Goal: Use online tool/utility: Use online tool/utility

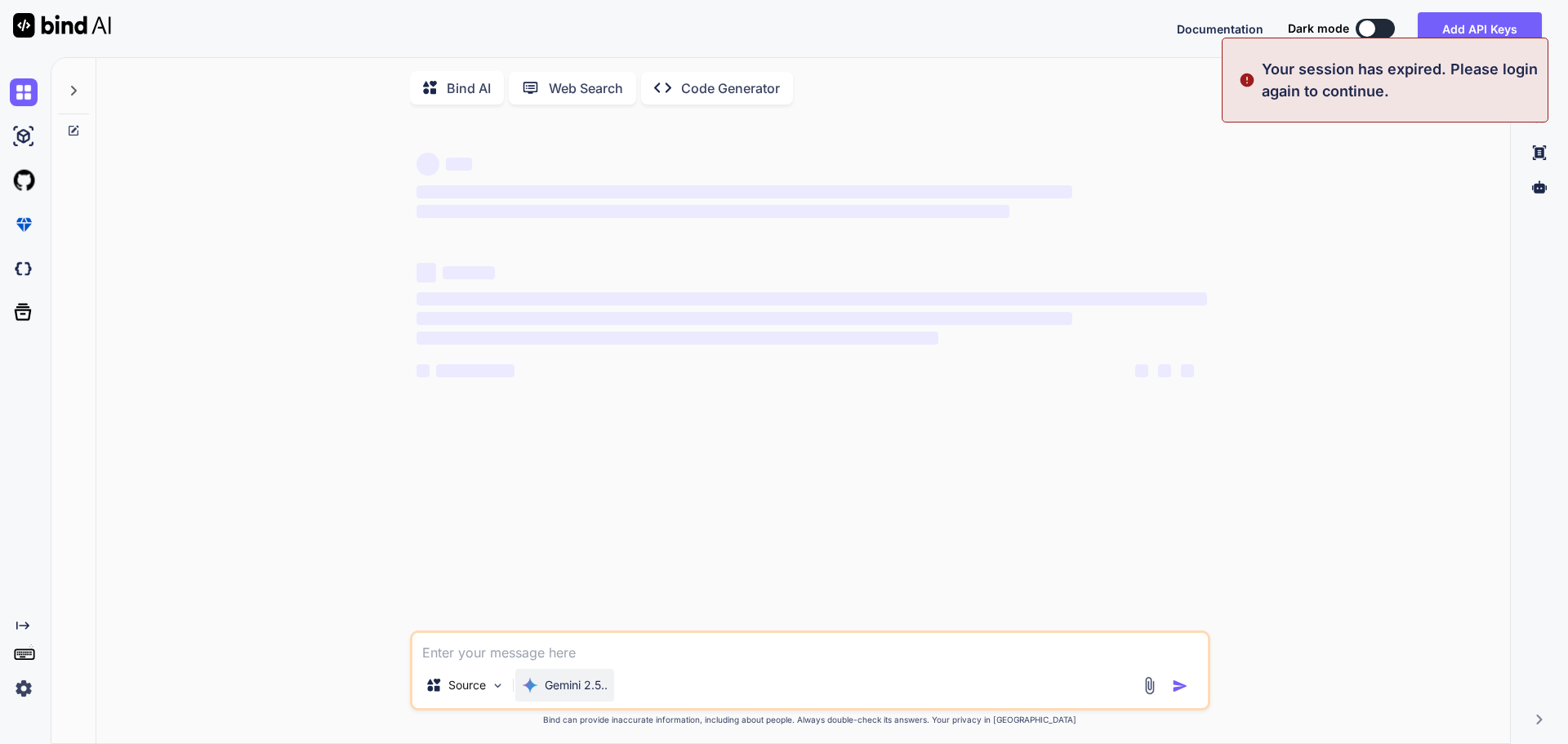
click at [564, 689] on p "Gemini 2.5.." at bounding box center [576, 685] width 63 height 17
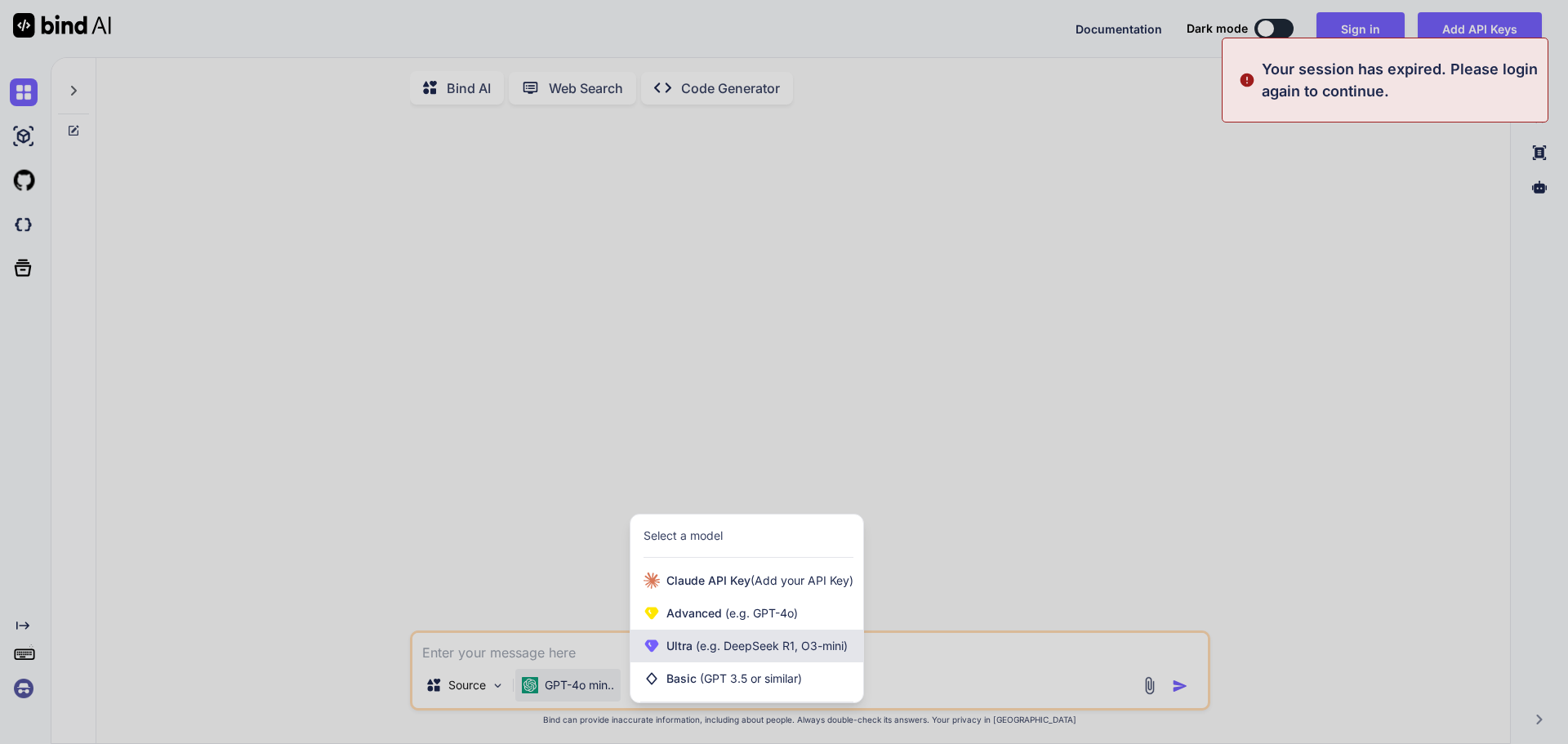
click at [695, 653] on span "(e.g. DeepSeek R1, O3-mini)" at bounding box center [770, 646] width 156 height 14
type textarea "x"
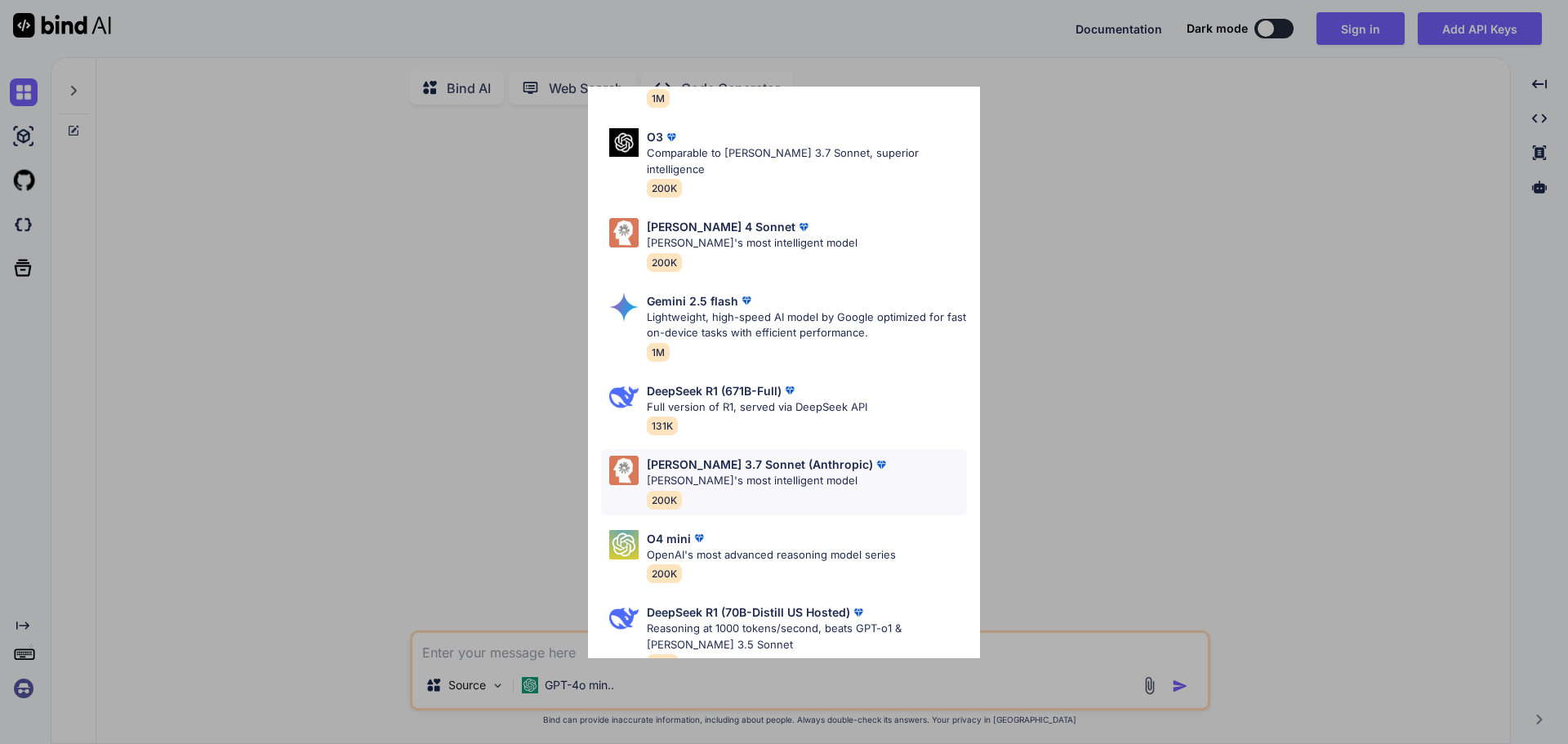
scroll to position [140, 0]
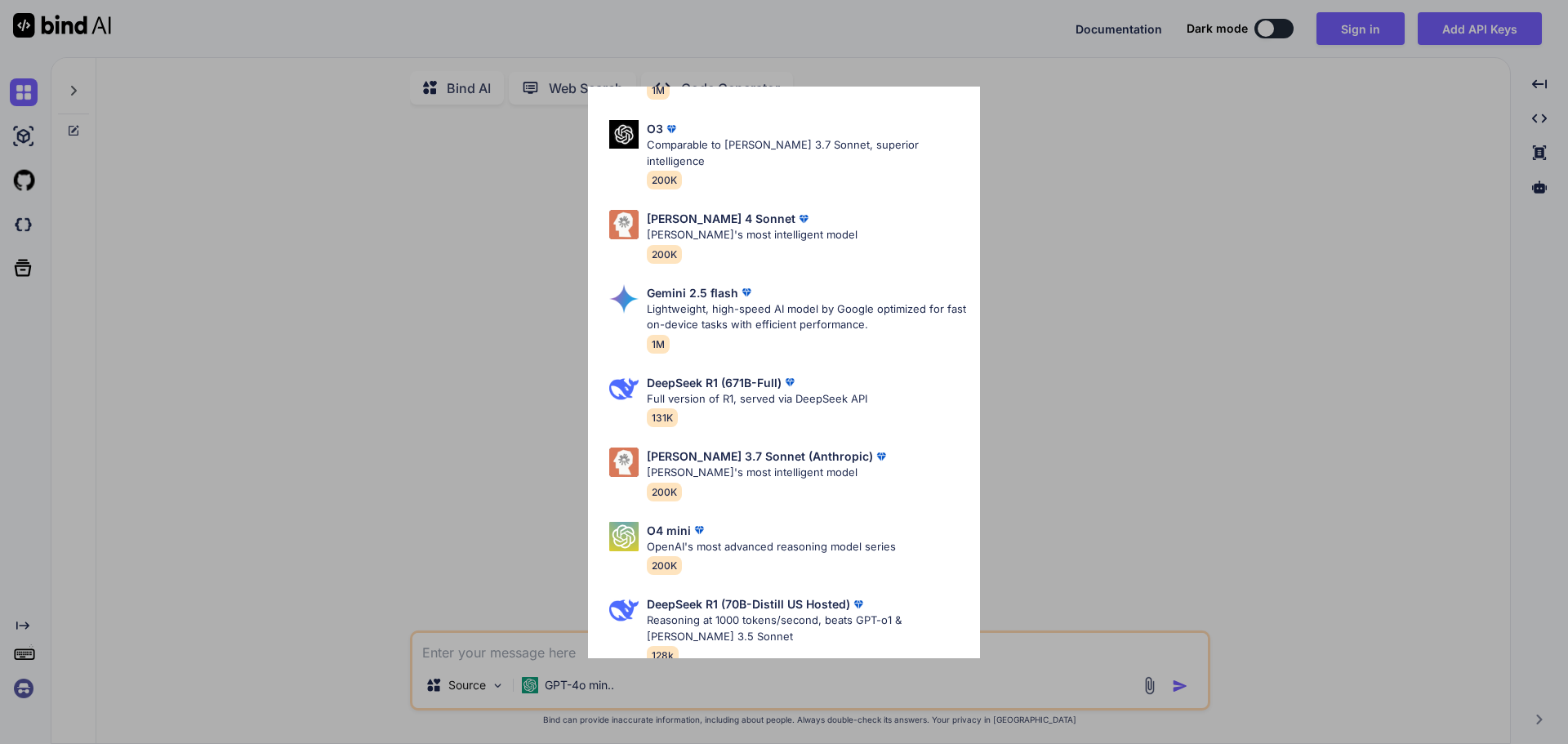
click at [437, 430] on div "Ultra Models Gemini 2.5 Pro Google's advanced multimodal AI model capable of un…" at bounding box center [784, 372] width 1568 height 744
